Goal: Task Accomplishment & Management: Use online tool/utility

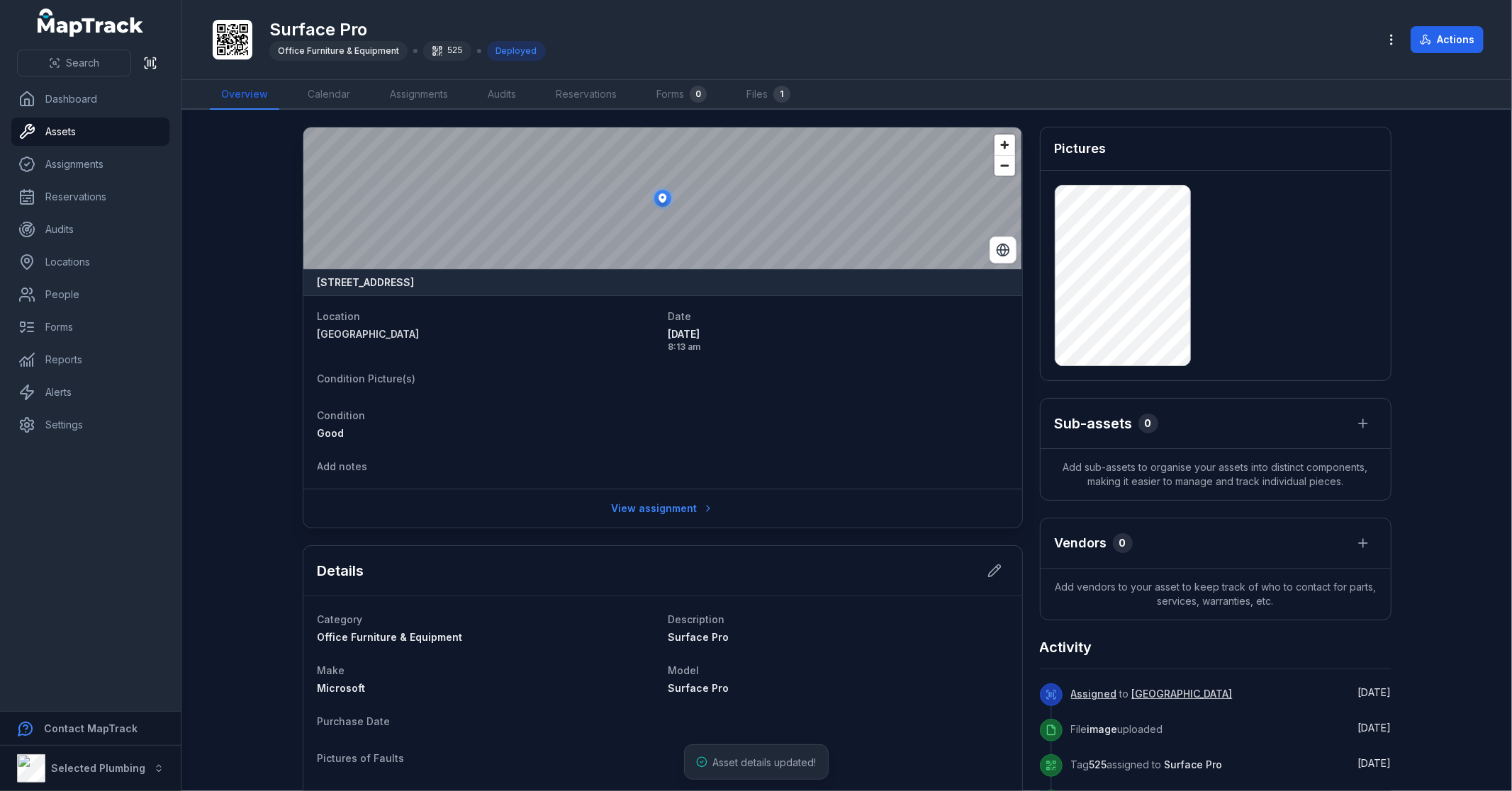
scroll to position [158, 0]
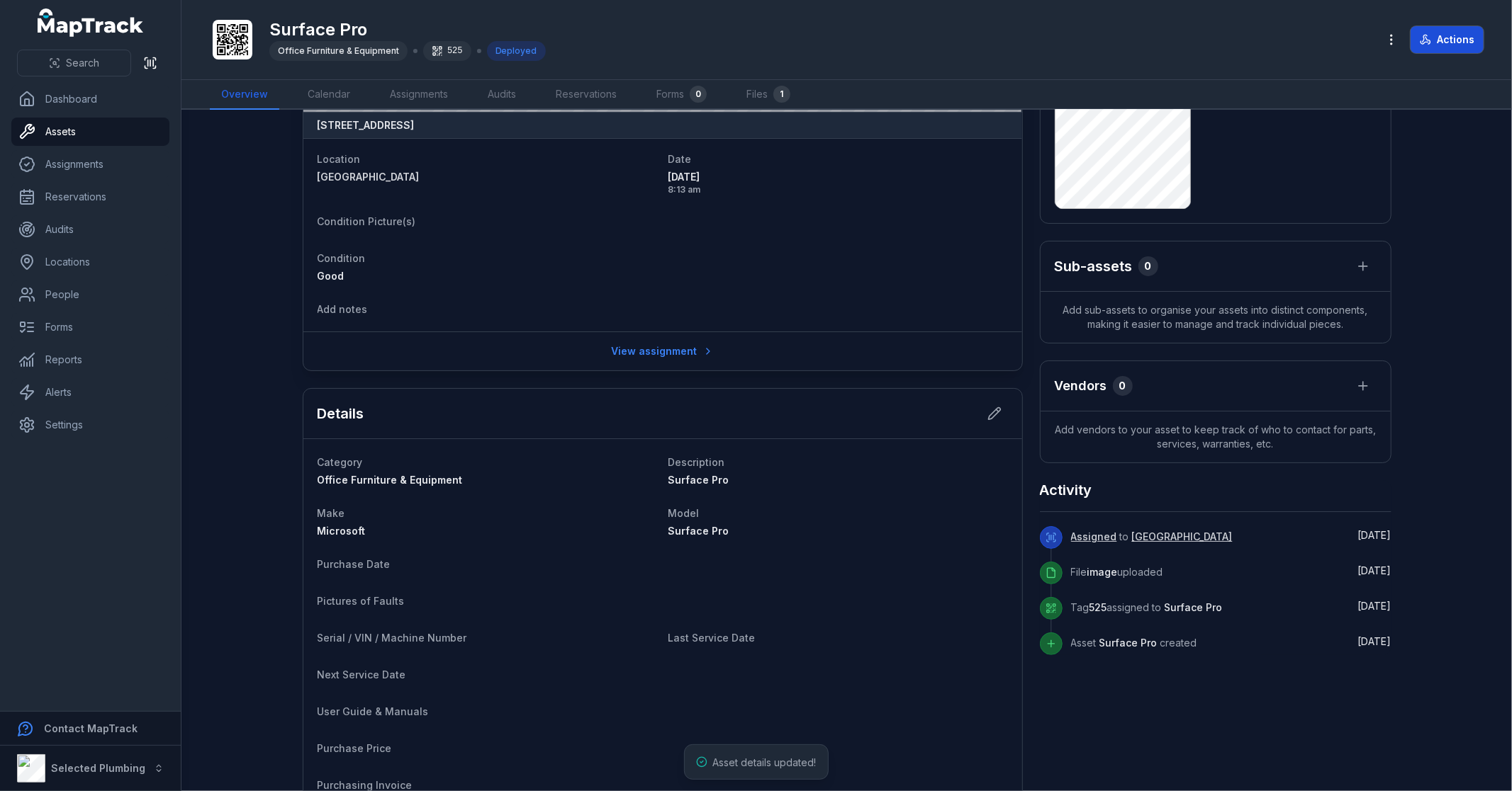
click at [1455, 44] on button "Actions" at bounding box center [1446, 40] width 73 height 27
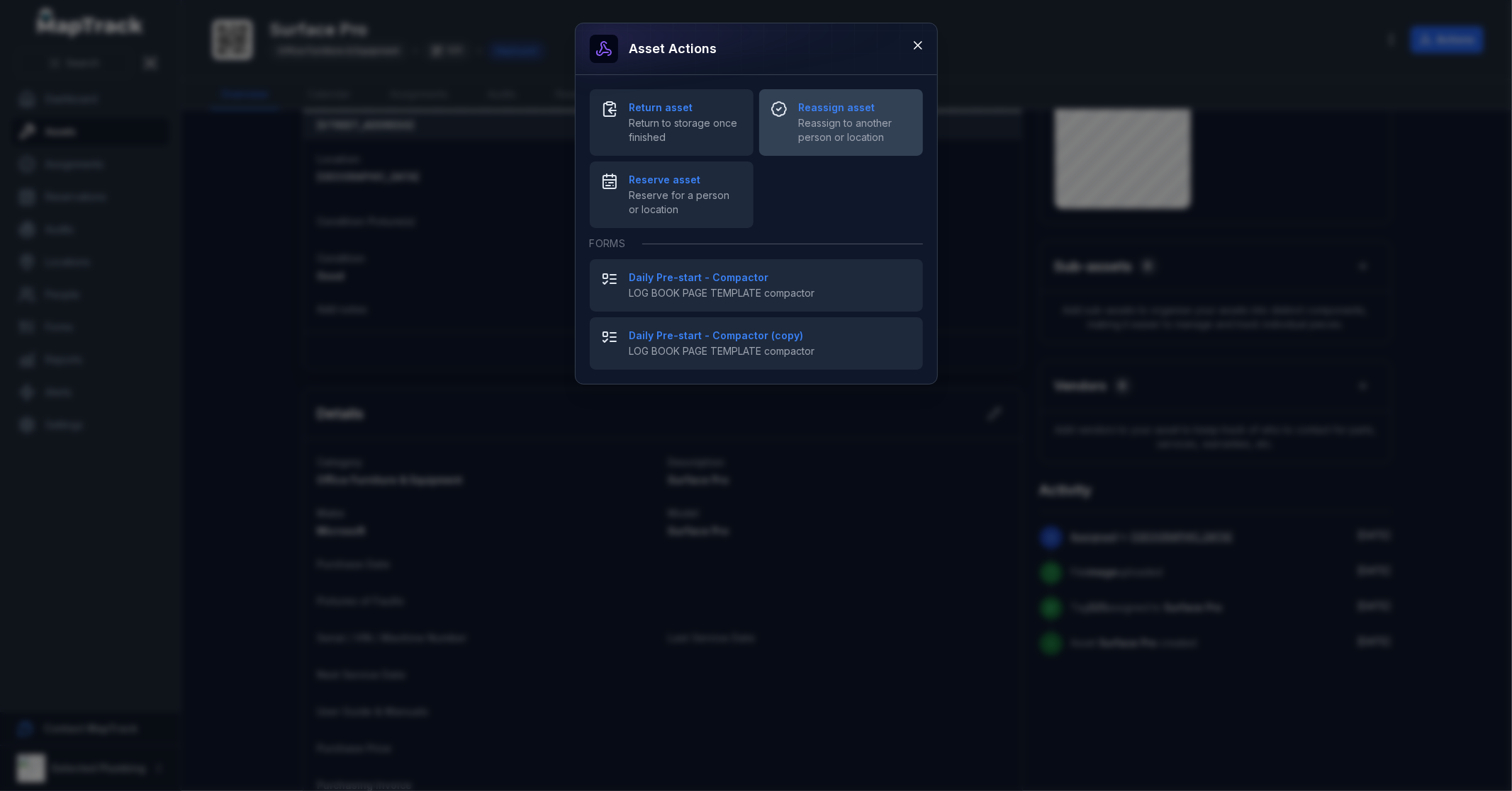
click at [867, 103] on strong "Reassign asset" at bounding box center [855, 107] width 112 height 15
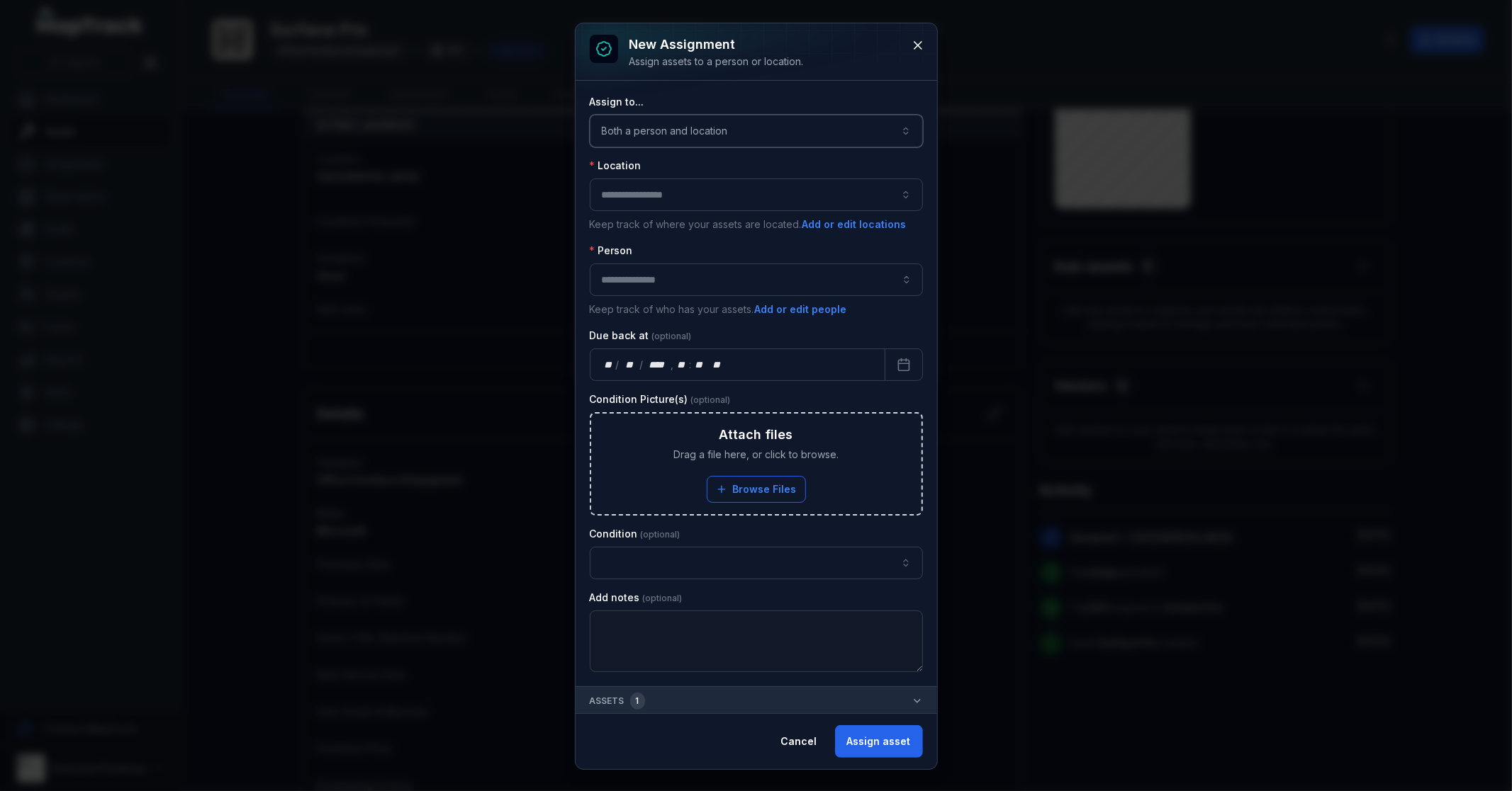
click at [656, 129] on button "Both a person and location ****" at bounding box center [756, 132] width 333 height 33
click at [668, 196] on div "A person" at bounding box center [757, 196] width 275 height 15
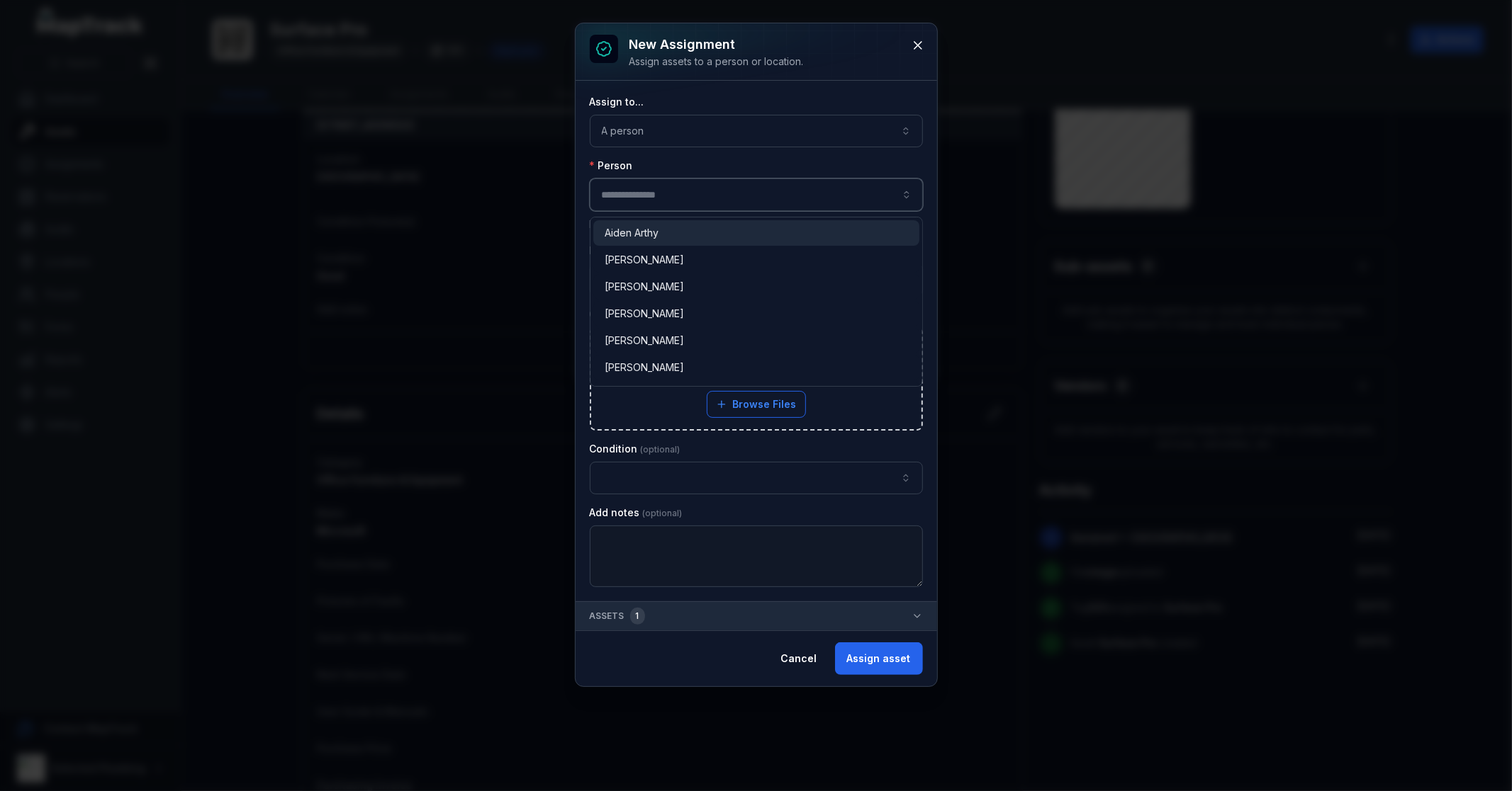
click at [663, 201] on input "assignment-add:person-label" at bounding box center [756, 195] width 333 height 33
click at [663, 236] on span "[PERSON_NAME]" at bounding box center [644, 233] width 79 height 15
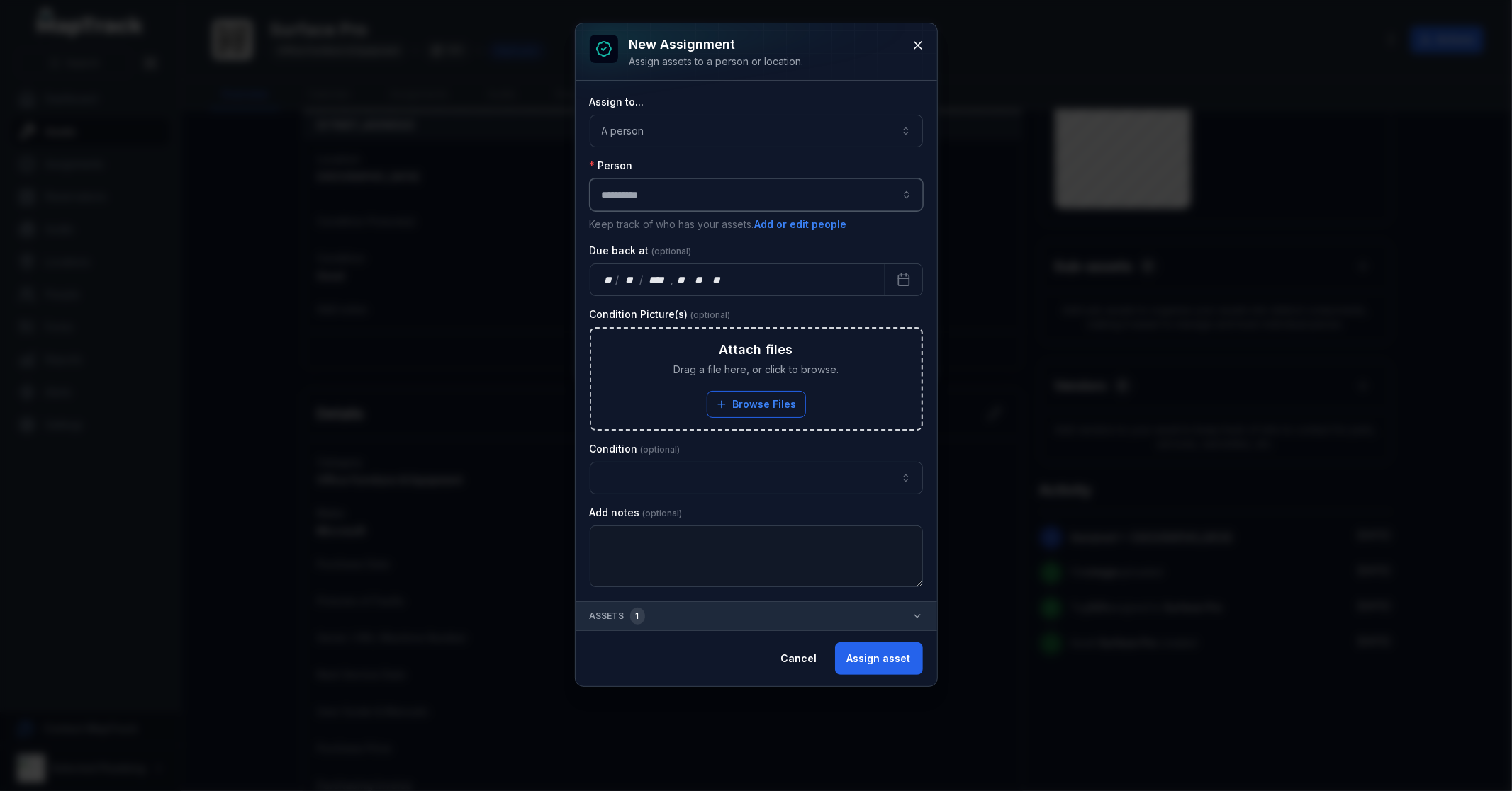
type input "**********"
click at [741, 484] on button "button" at bounding box center [756, 479] width 333 height 33
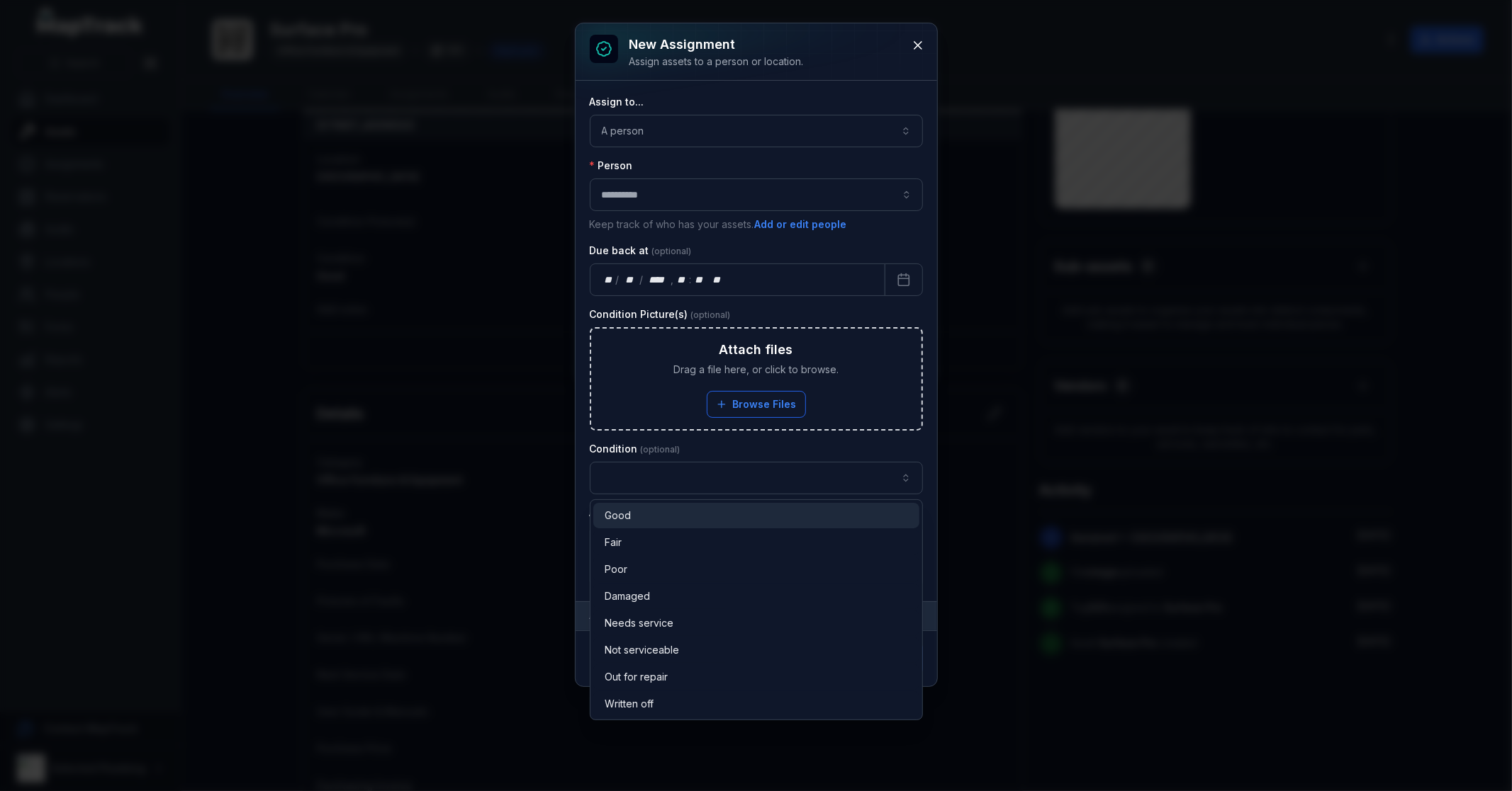
click at [641, 517] on div "Good" at bounding box center [756, 515] width 304 height 15
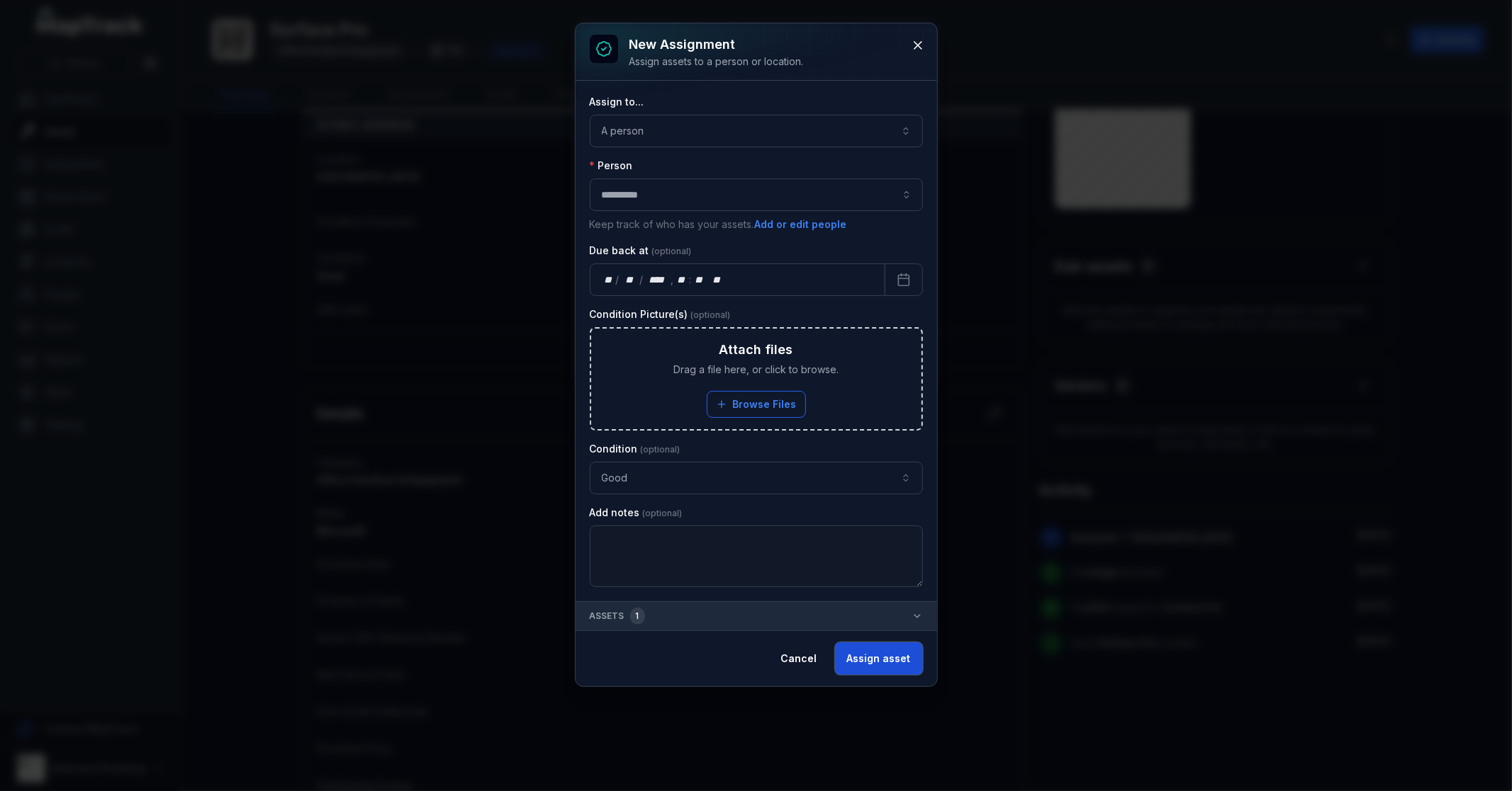
click at [886, 666] on button "Assign asset" at bounding box center [878, 659] width 88 height 33
